Goal: Transaction & Acquisition: Book appointment/travel/reservation

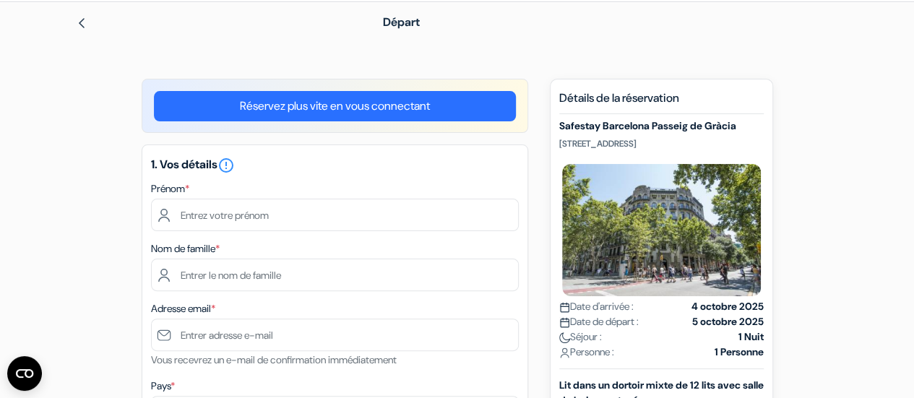
scroll to position [52, 0]
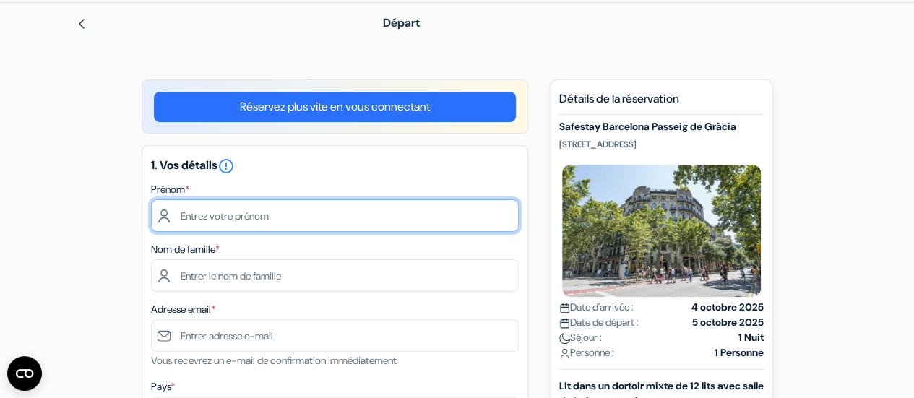
click at [314, 206] on input "text" at bounding box center [335, 216] width 368 height 33
type input "Léa"
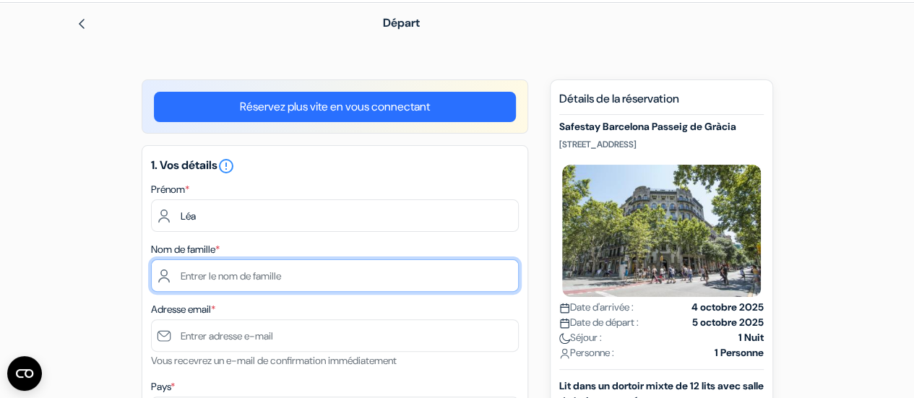
click at [233, 284] on input "text" at bounding box center [335, 276] width 368 height 33
type input "Furon"
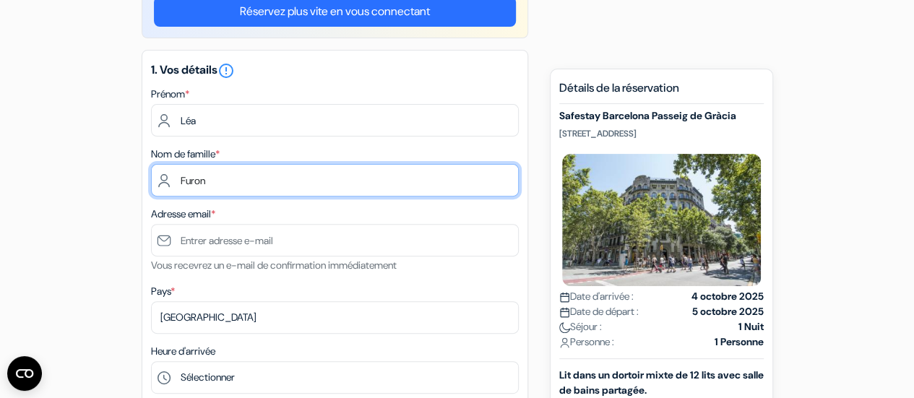
scroll to position [149, 0]
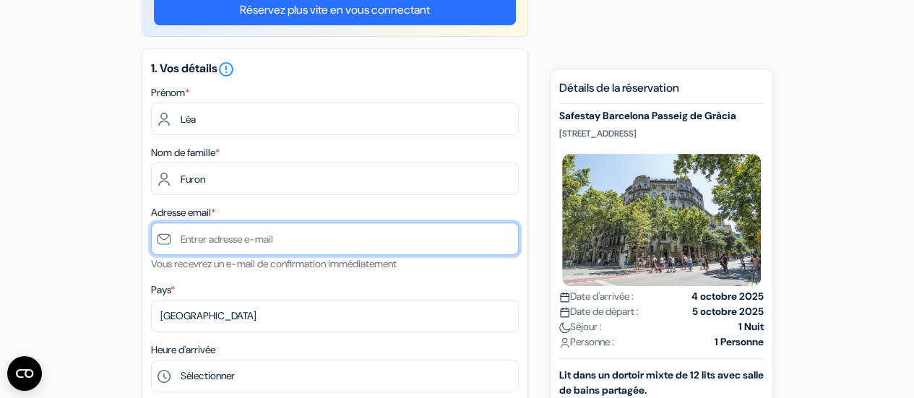
click at [291, 233] on input "text" at bounding box center [335, 239] width 368 height 33
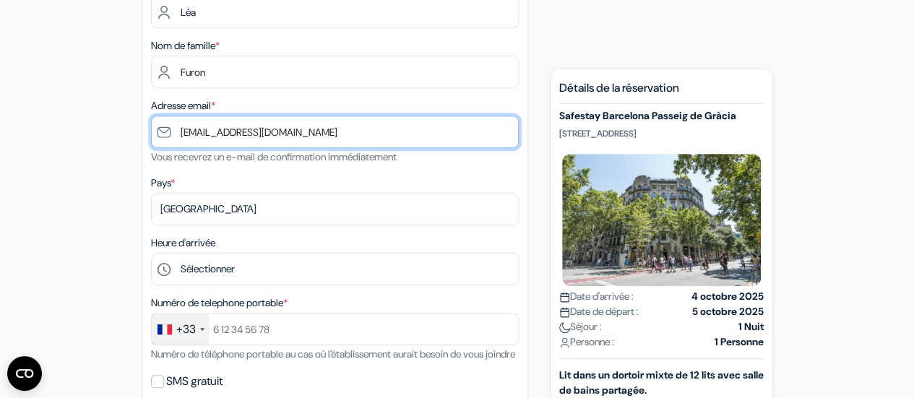
scroll to position [257, 0]
type input "[EMAIL_ADDRESS][DOMAIN_NAME]"
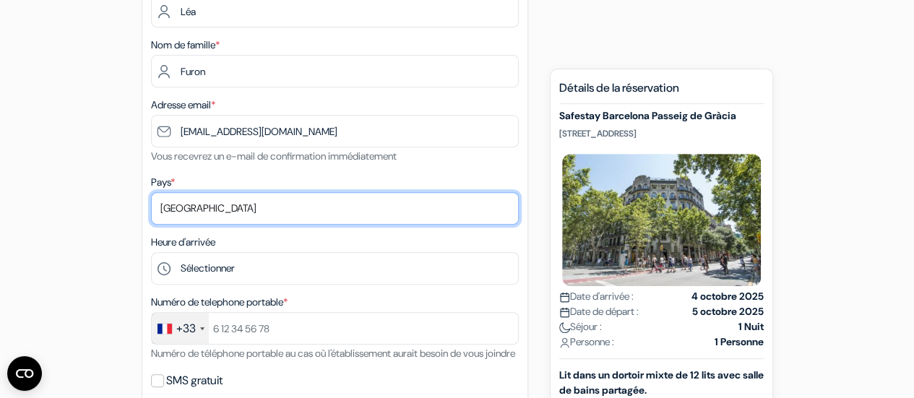
click at [224, 204] on select "Selectionner le pays Abkhazie Afghanistan Afrique Du sud Albanie Algérie Allema…" at bounding box center [335, 208] width 368 height 33
click at [213, 205] on select "Selectionner le pays Abkhazie Afghanistan Afrique Du sud Albanie Algérie Allema…" at bounding box center [335, 208] width 368 height 33
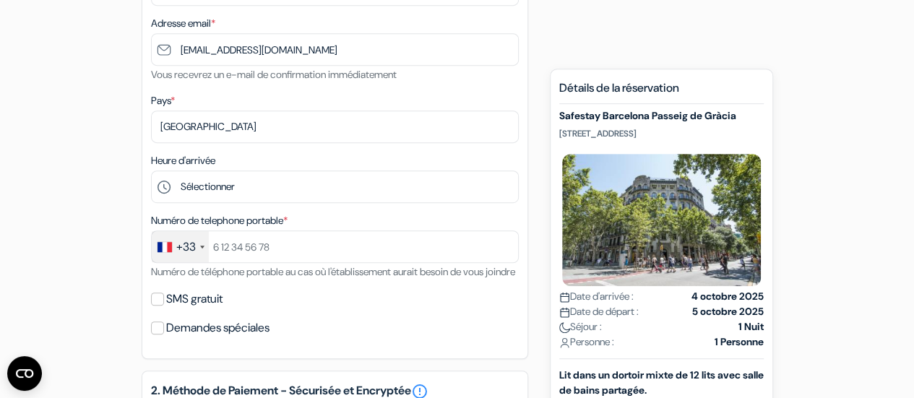
scroll to position [339, 0]
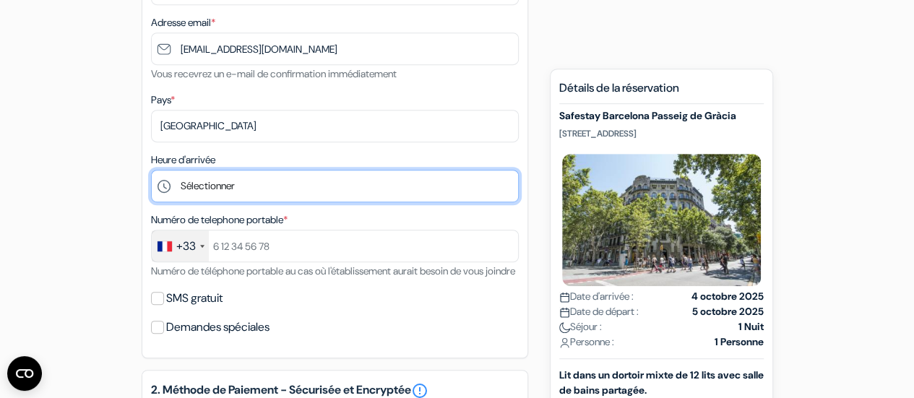
click at [250, 193] on select "Sélectionner 1:00 2:00 3:00 4:00 5:00 6:00 7:00 8:00 9:00 10:00 11:00 12:00 13:…" at bounding box center [335, 186] width 368 height 33
click at [223, 193] on select "Sélectionner 1:00 2:00 3:00 4:00 5:00 6:00 7:00 8:00 9:00 10:00 11:00 12:00 13:…" at bounding box center [335, 186] width 368 height 33
click at [282, 182] on select "Sélectionner 1:00 2:00 3:00 4:00 5:00 6:00 7:00 8:00 9:00 10:00 11:00 12:00 13:…" at bounding box center [335, 186] width 368 height 33
select select "7"
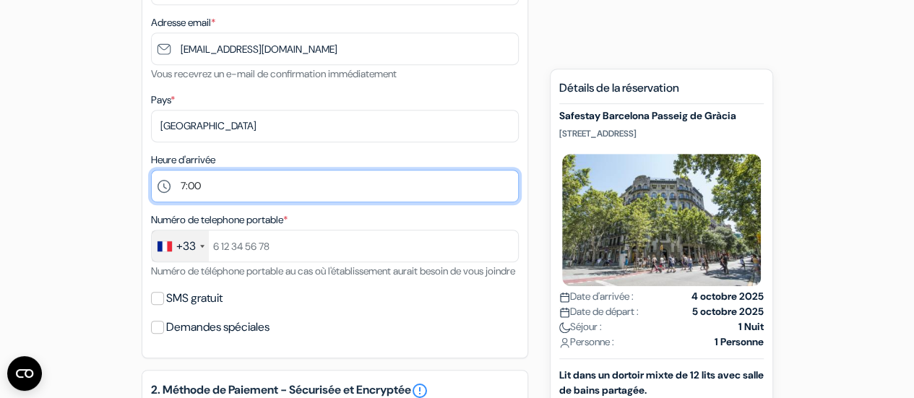
click at [151, 171] on select "Sélectionner 1:00 2:00 3:00 4:00 5:00 6:00 7:00 8:00 9:00 10:00 11:00 12:00 13:…" at bounding box center [335, 186] width 368 height 33
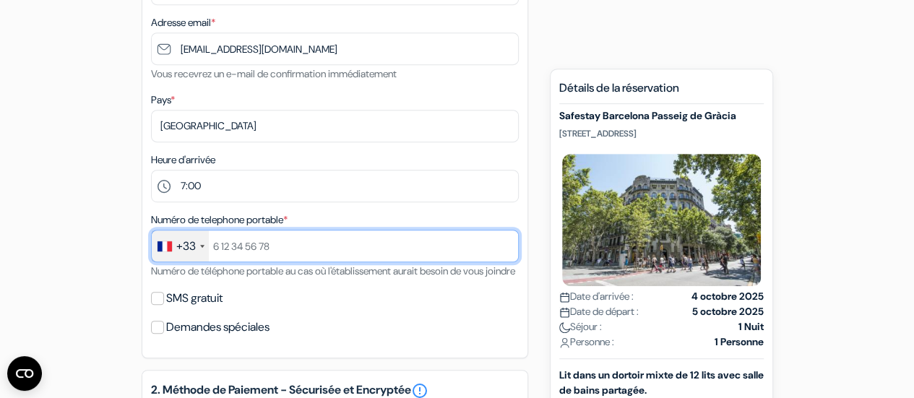
click at [294, 249] on input "text" at bounding box center [335, 246] width 368 height 33
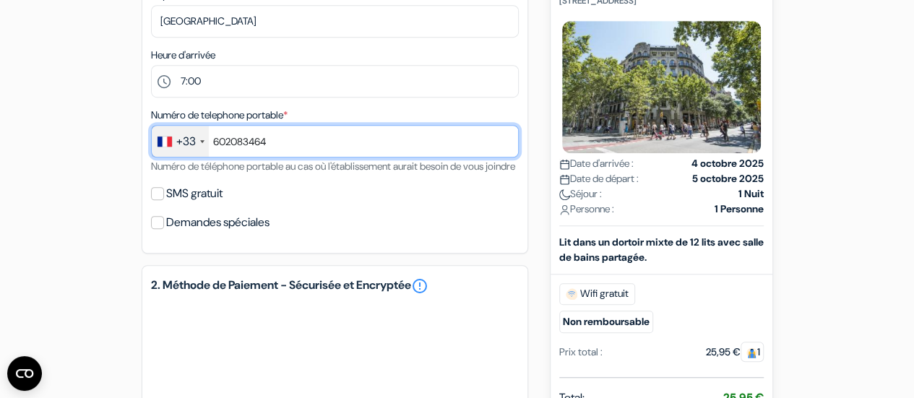
scroll to position [445, 0]
type input "602083464"
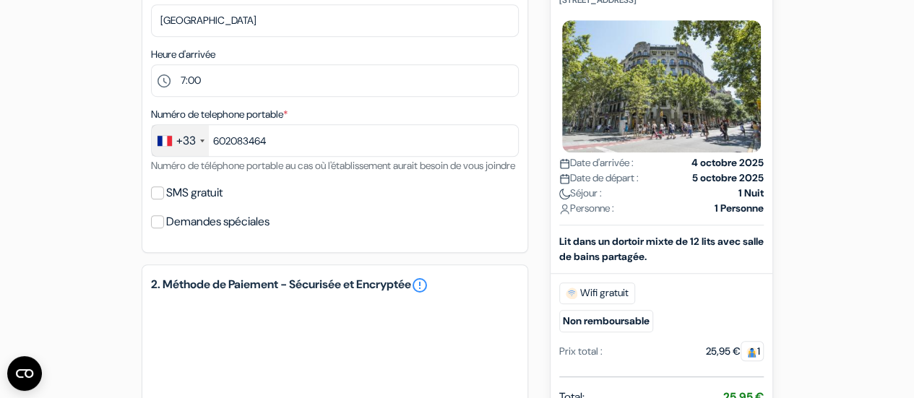
click at [85, 205] on div "add_box Safestay Barcelona Passeig de Gràcia Passeig de Gràcia 33, Barcelone, E…" at bounding box center [458, 214] width 824 height 1055
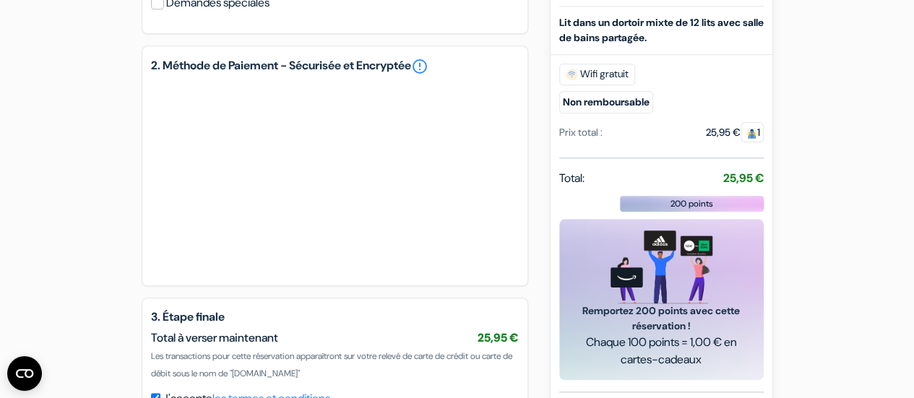
scroll to position [664, 0]
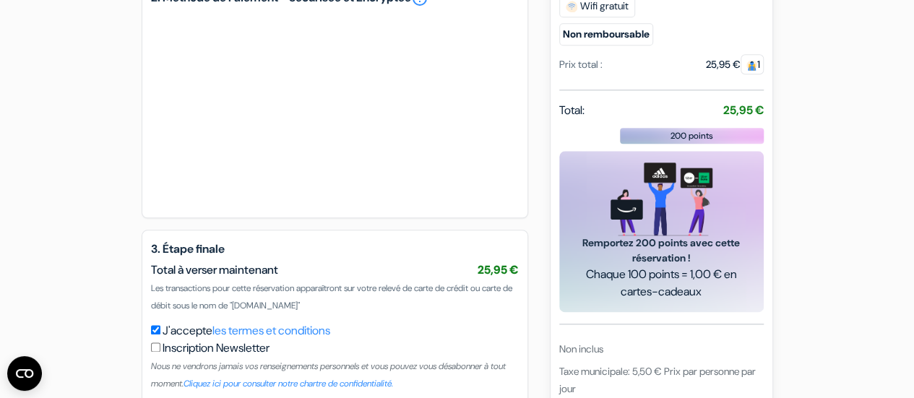
scroll to position [820, 0]
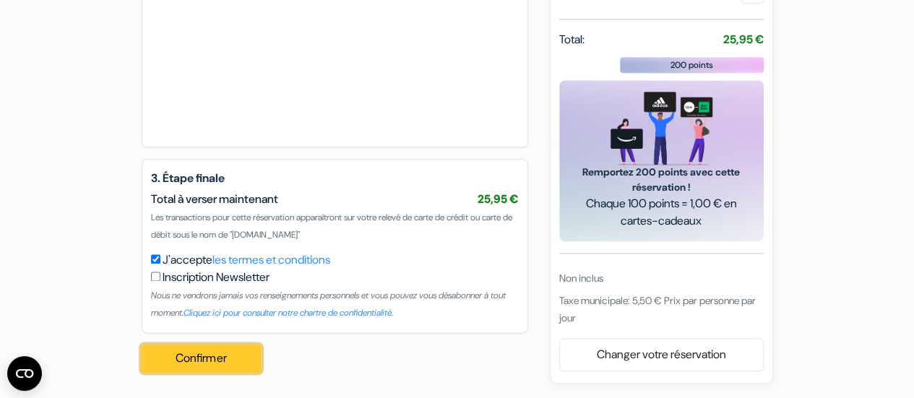
click at [218, 361] on button "Confirmer Loading..." at bounding box center [202, 358] width 120 height 27
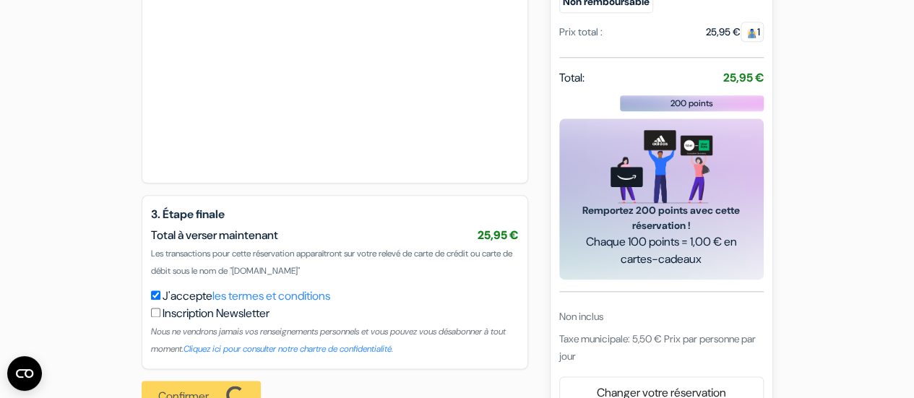
scroll to position [822, 0]
